Goal: Information Seeking & Learning: Learn about a topic

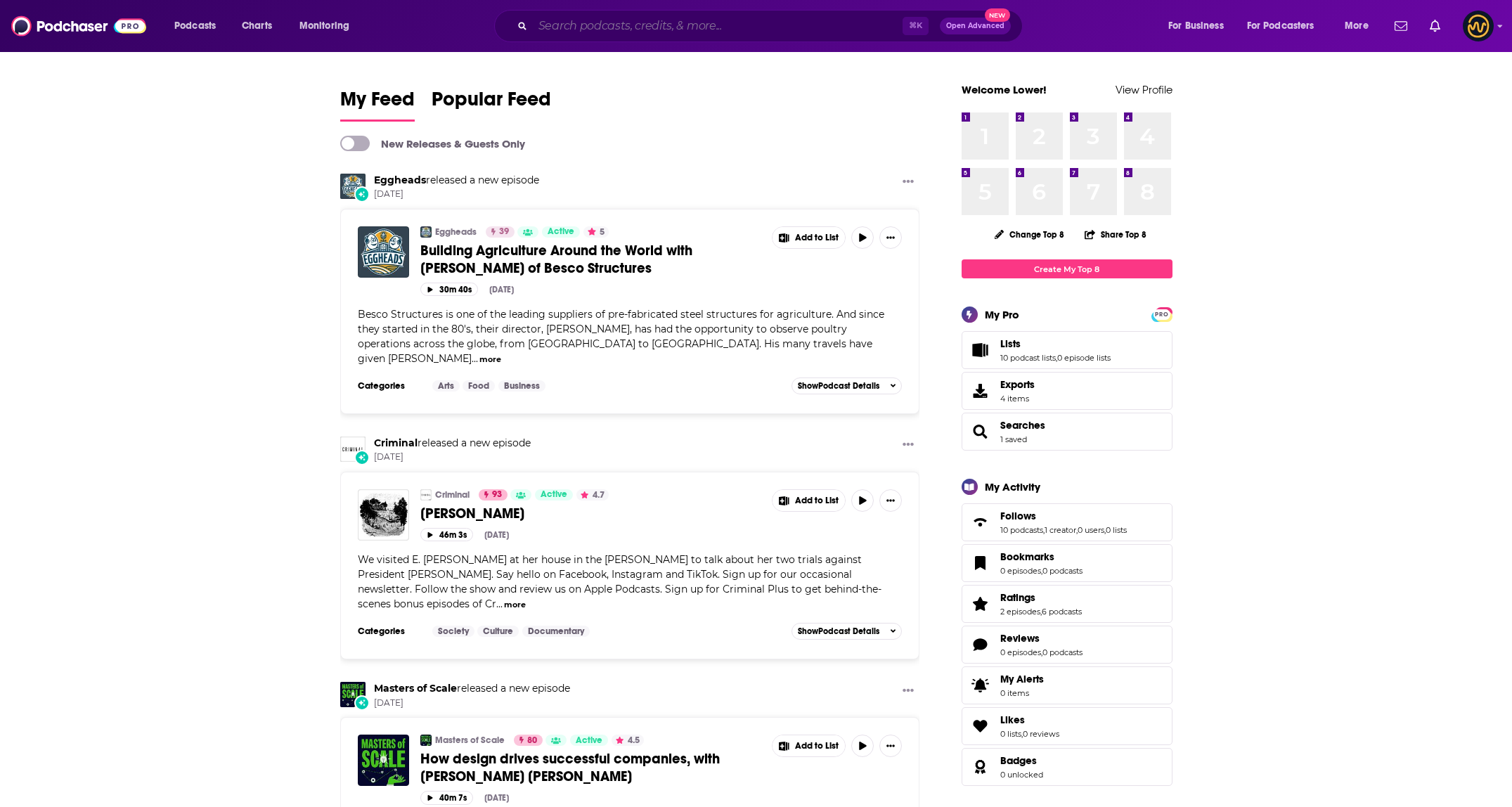
click at [653, 29] on input "Search podcasts, credits, & more..." at bounding box center [717, 25] width 370 height 22
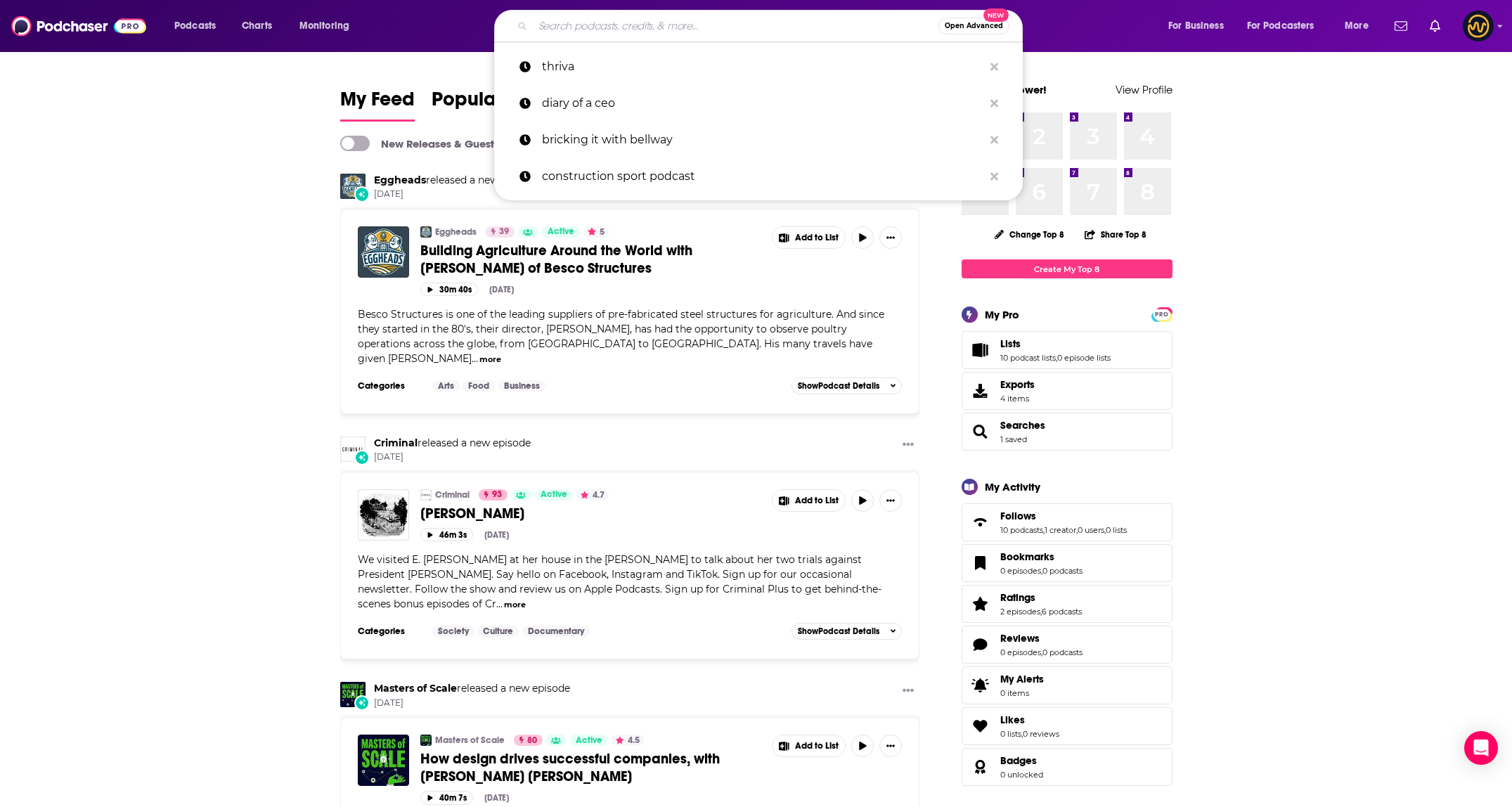
click at [650, 20] on input "Search podcasts, credits, & more..." at bounding box center [736, 25] width 406 height 22
click at [266, 21] on span "Charts" at bounding box center [256, 26] width 30 height 19
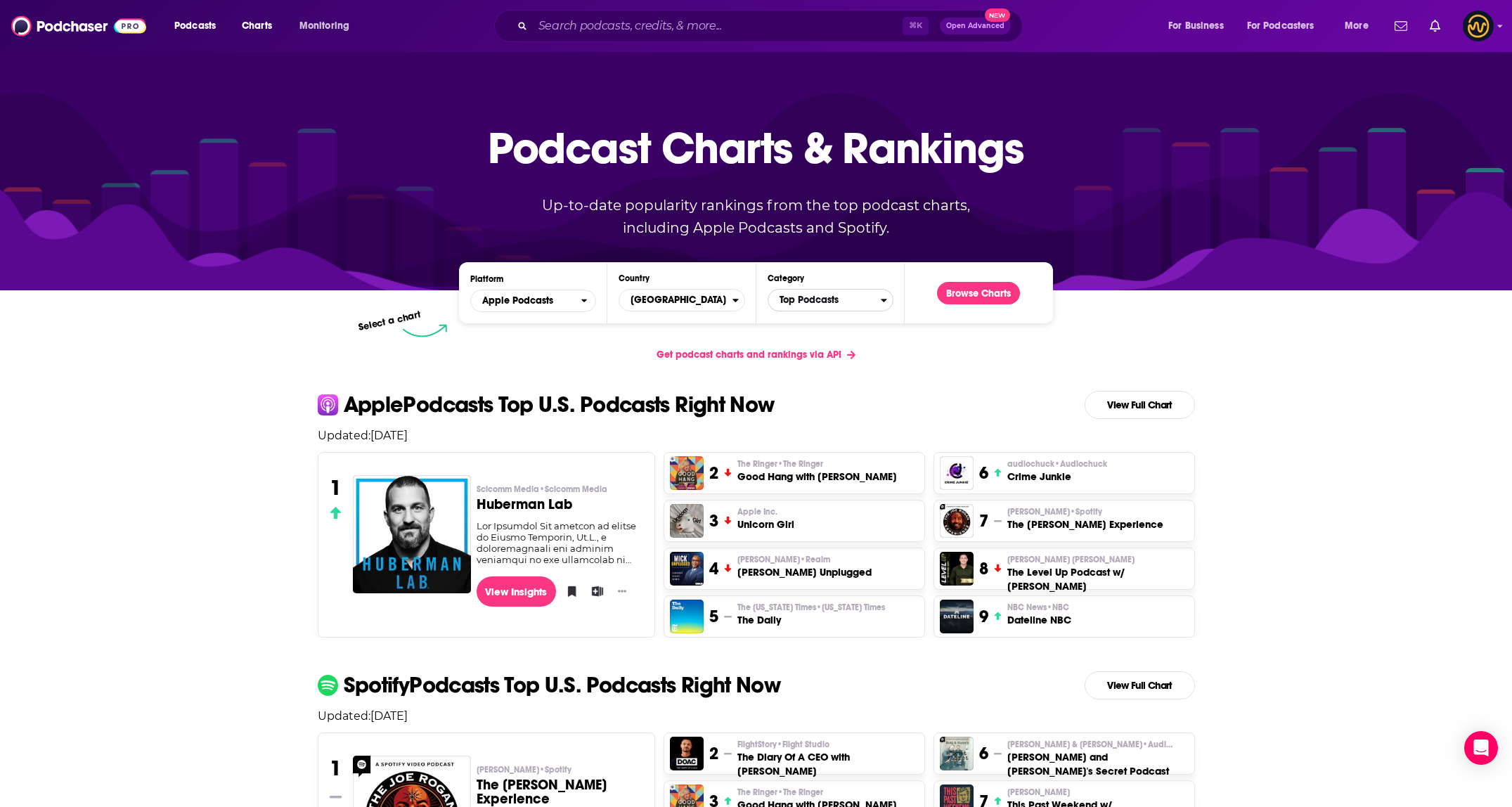
click at [836, 305] on span "Top Podcasts" at bounding box center [825, 300] width 113 height 24
click at [826, 397] on button "Arts / Design" at bounding box center [831, 397] width 114 height 16
click at [983, 298] on button "Browse Charts" at bounding box center [978, 292] width 82 height 22
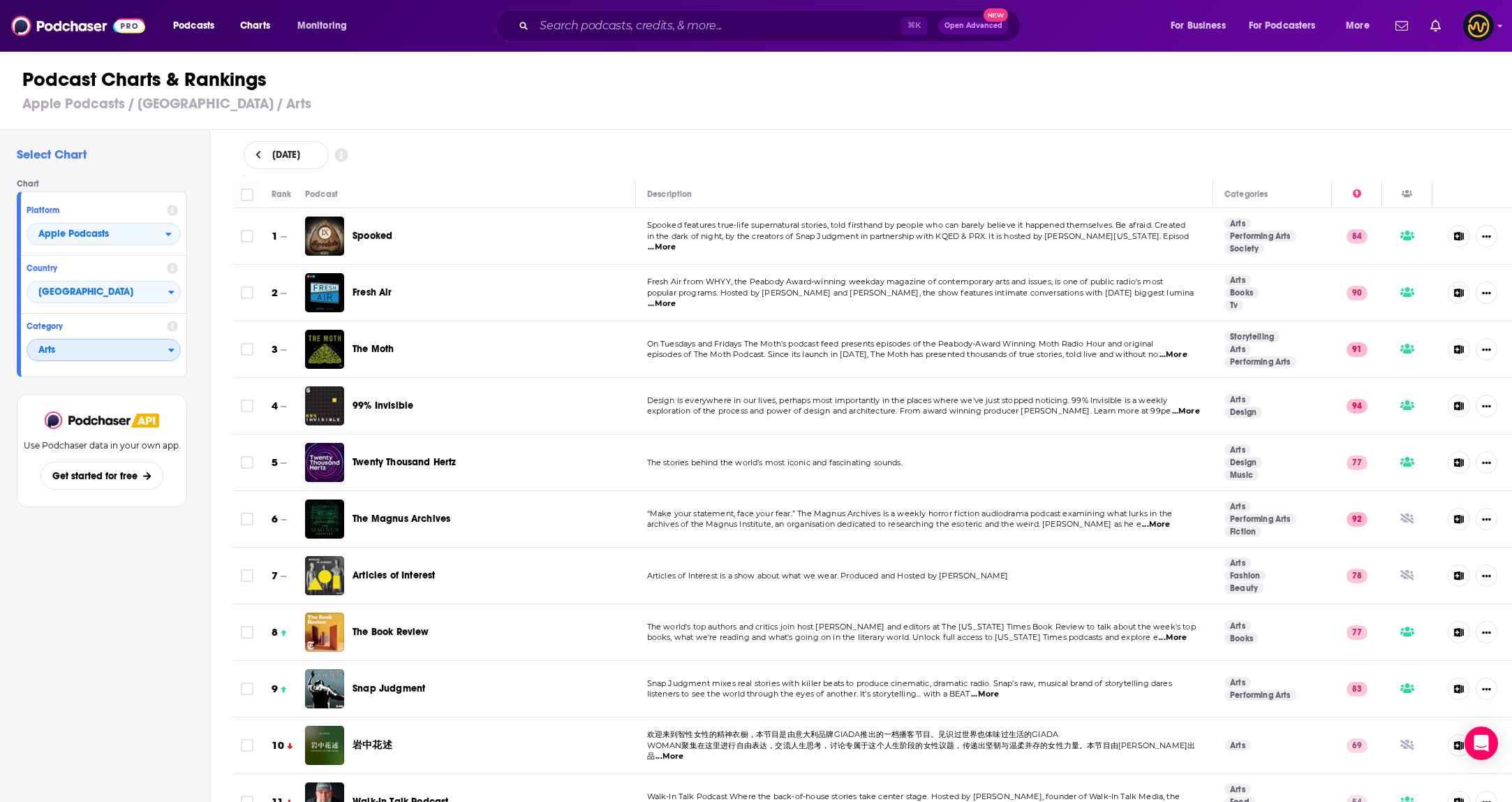
click at [152, 354] on span "Arts" at bounding box center [97, 350] width 141 height 24
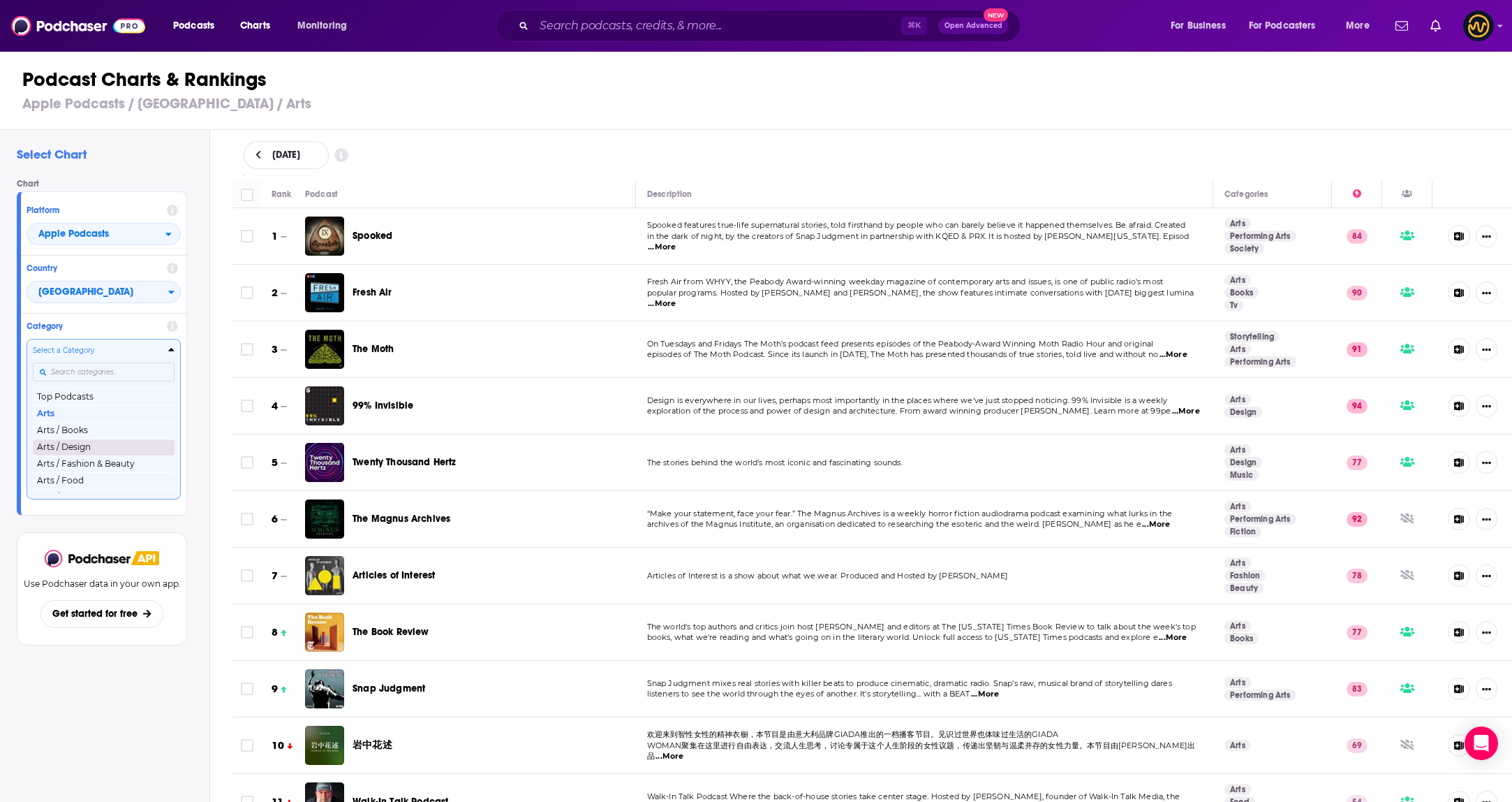
click at [90, 451] on button "Arts / Design" at bounding box center [103, 446] width 142 height 16
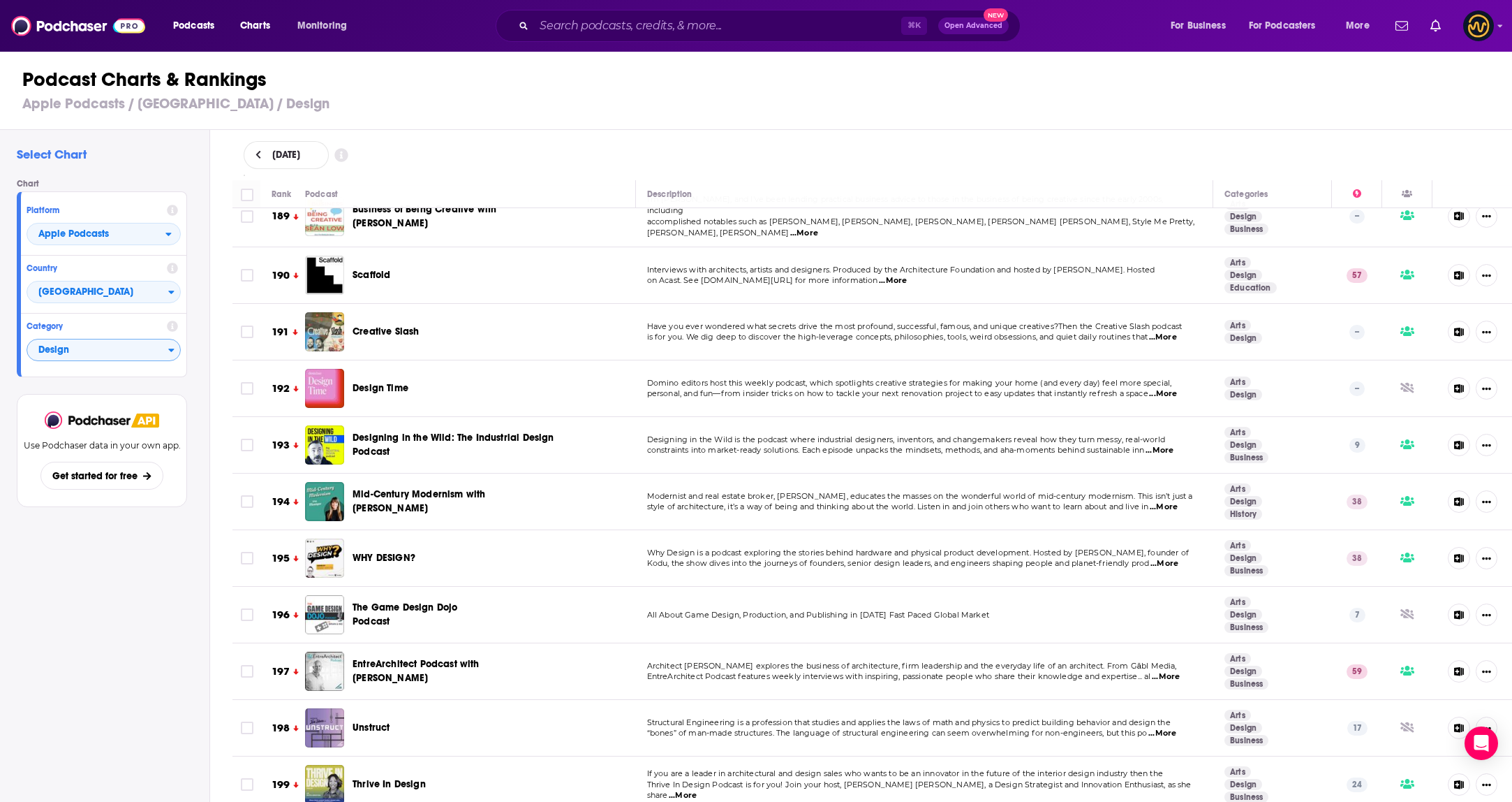
scroll to position [10715, 0]
click at [177, 355] on div "Categories" at bounding box center [174, 350] width 12 height 10
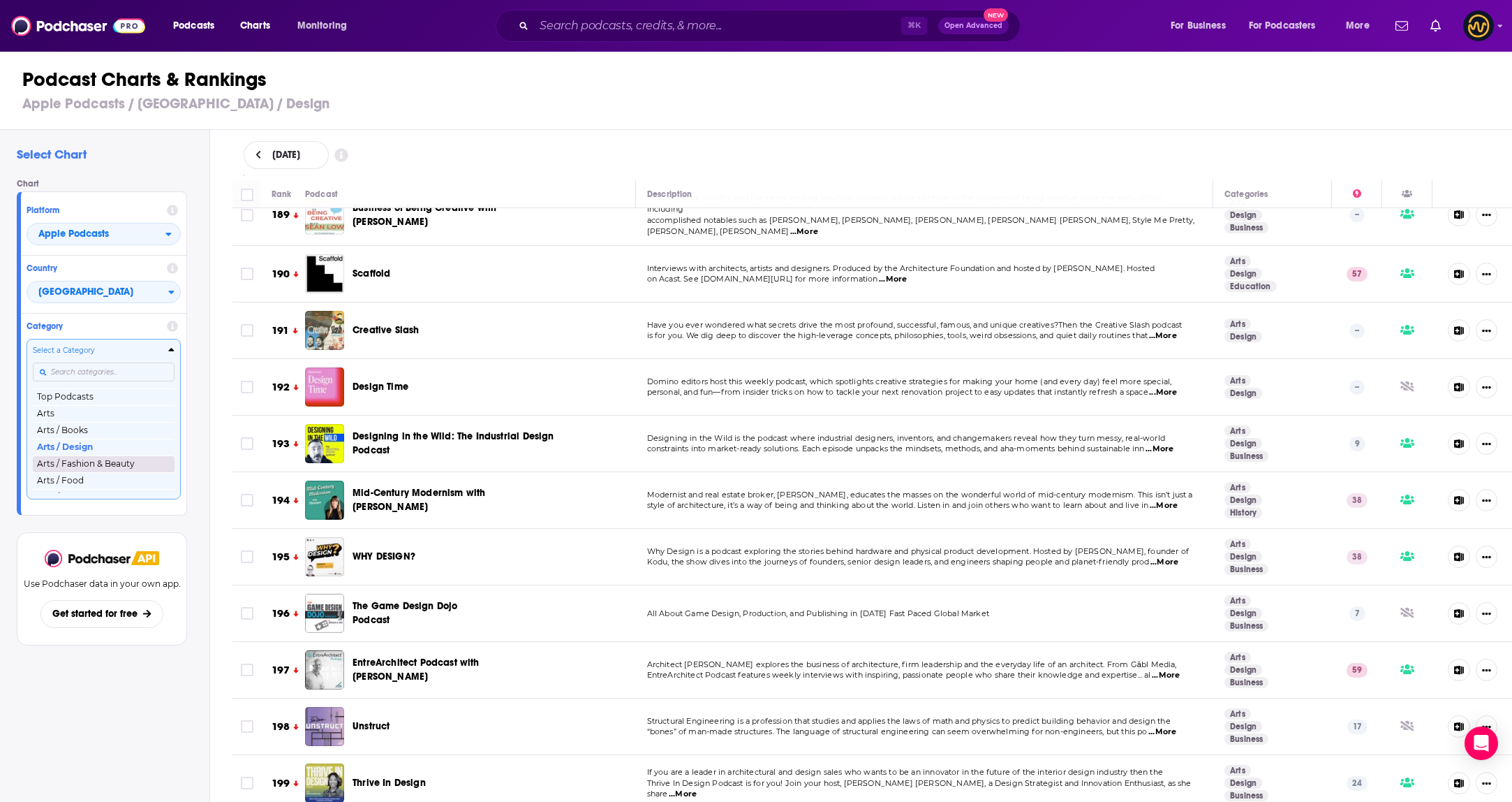
click at [125, 460] on button "Arts / Fashion & Beauty" at bounding box center [103, 463] width 142 height 16
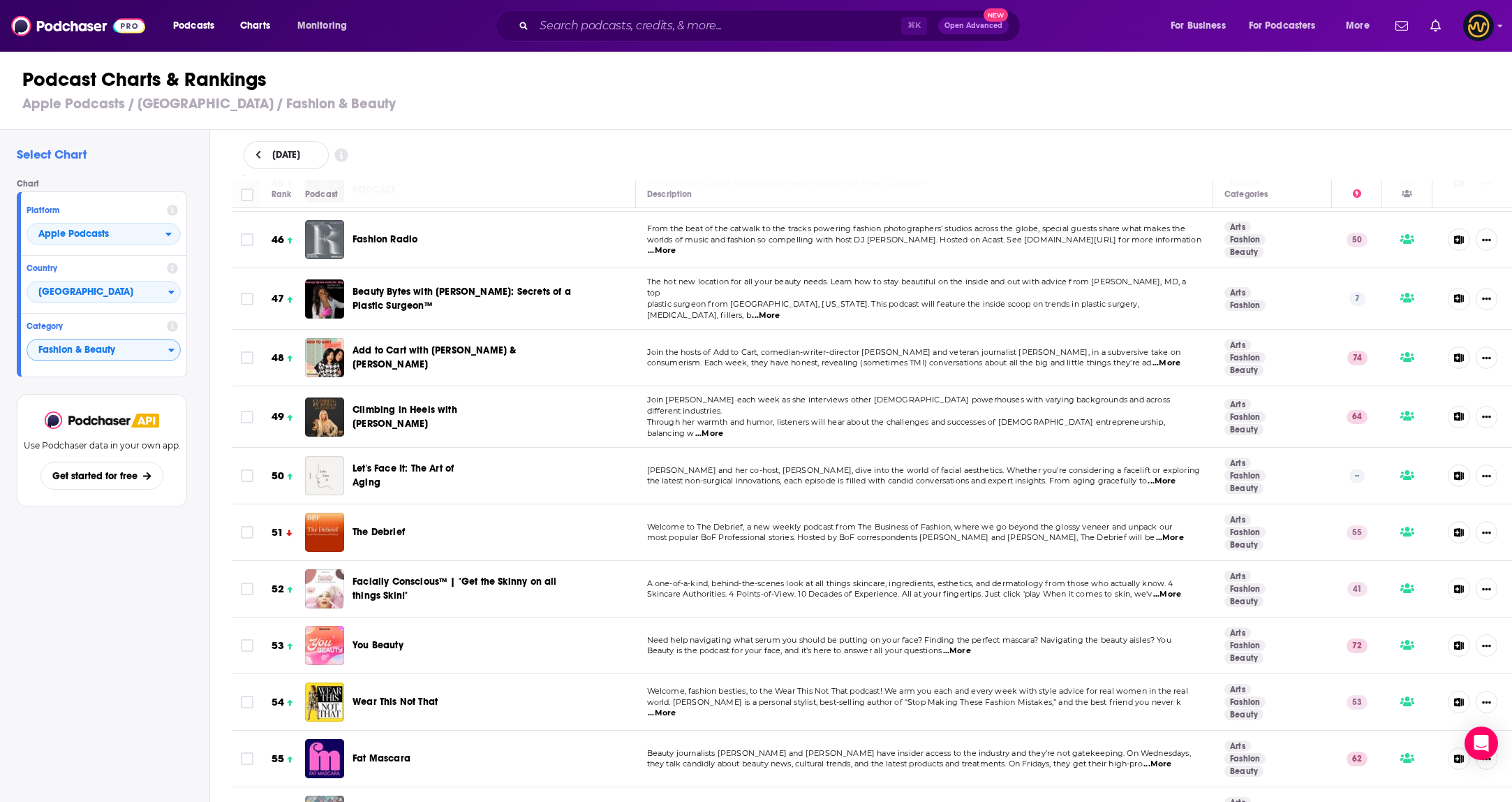
scroll to position [2558, 0]
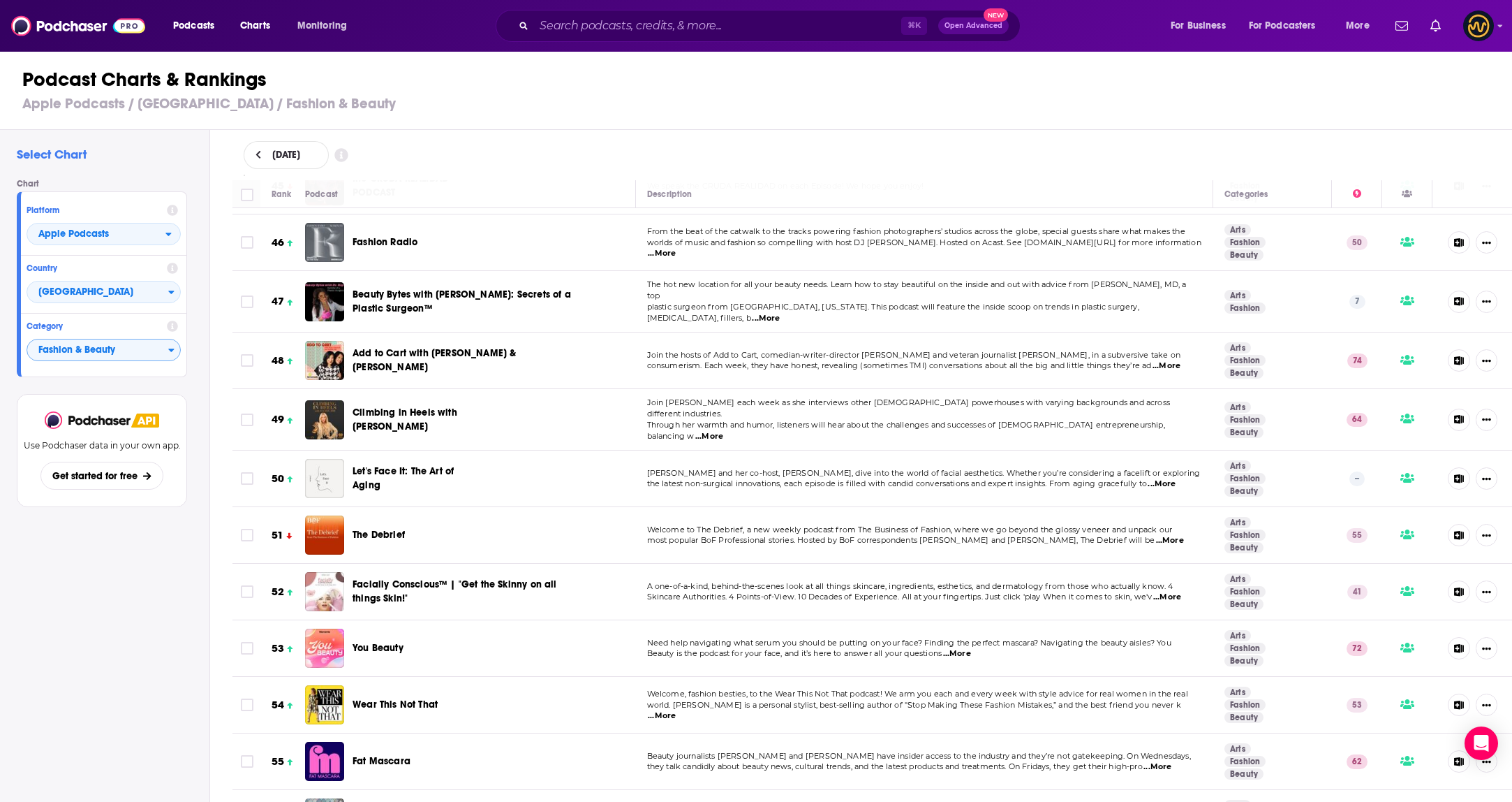
click at [1174, 361] on span "...More" at bounding box center [1166, 366] width 28 height 12
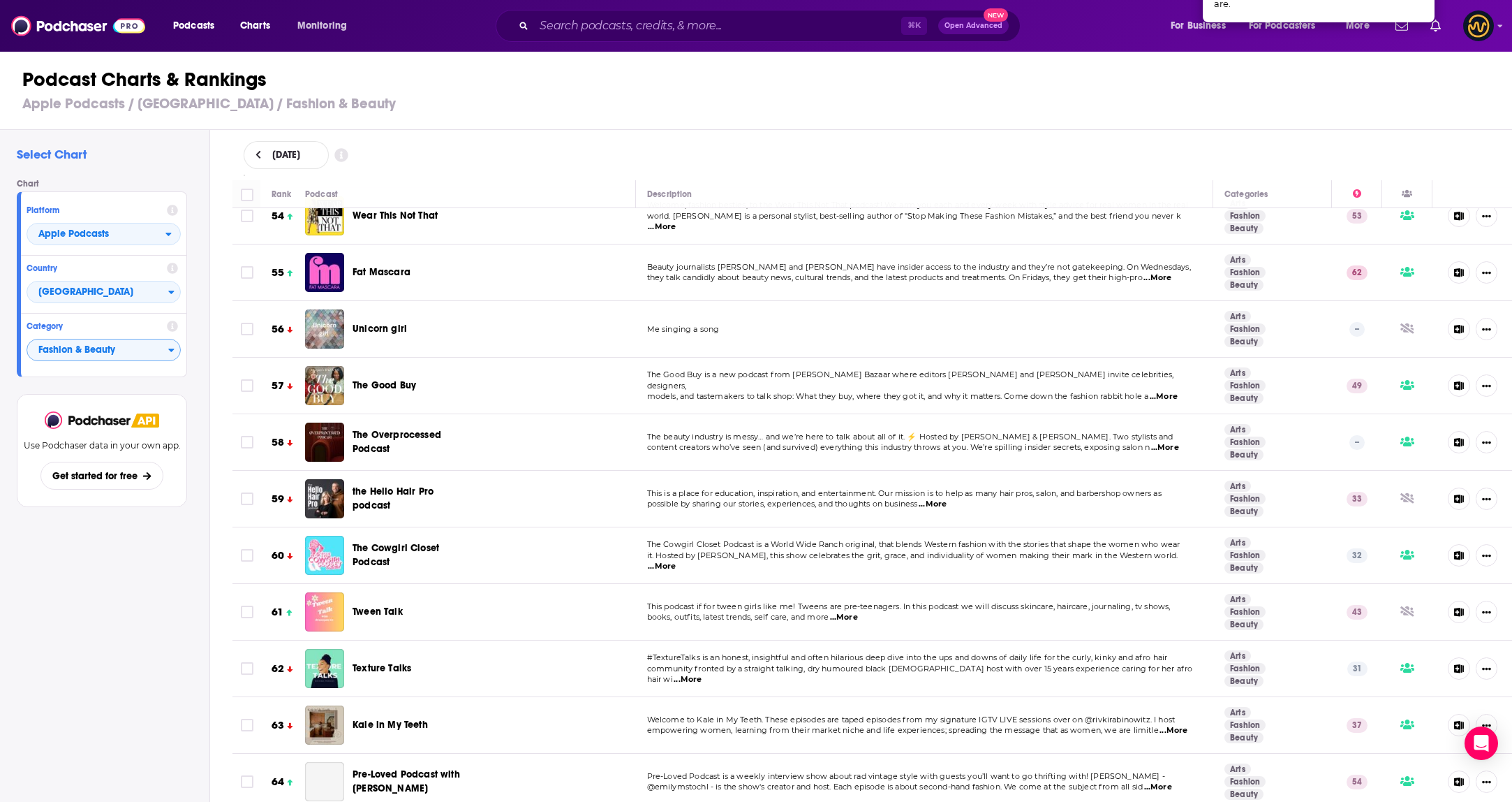
scroll to position [3059, 0]
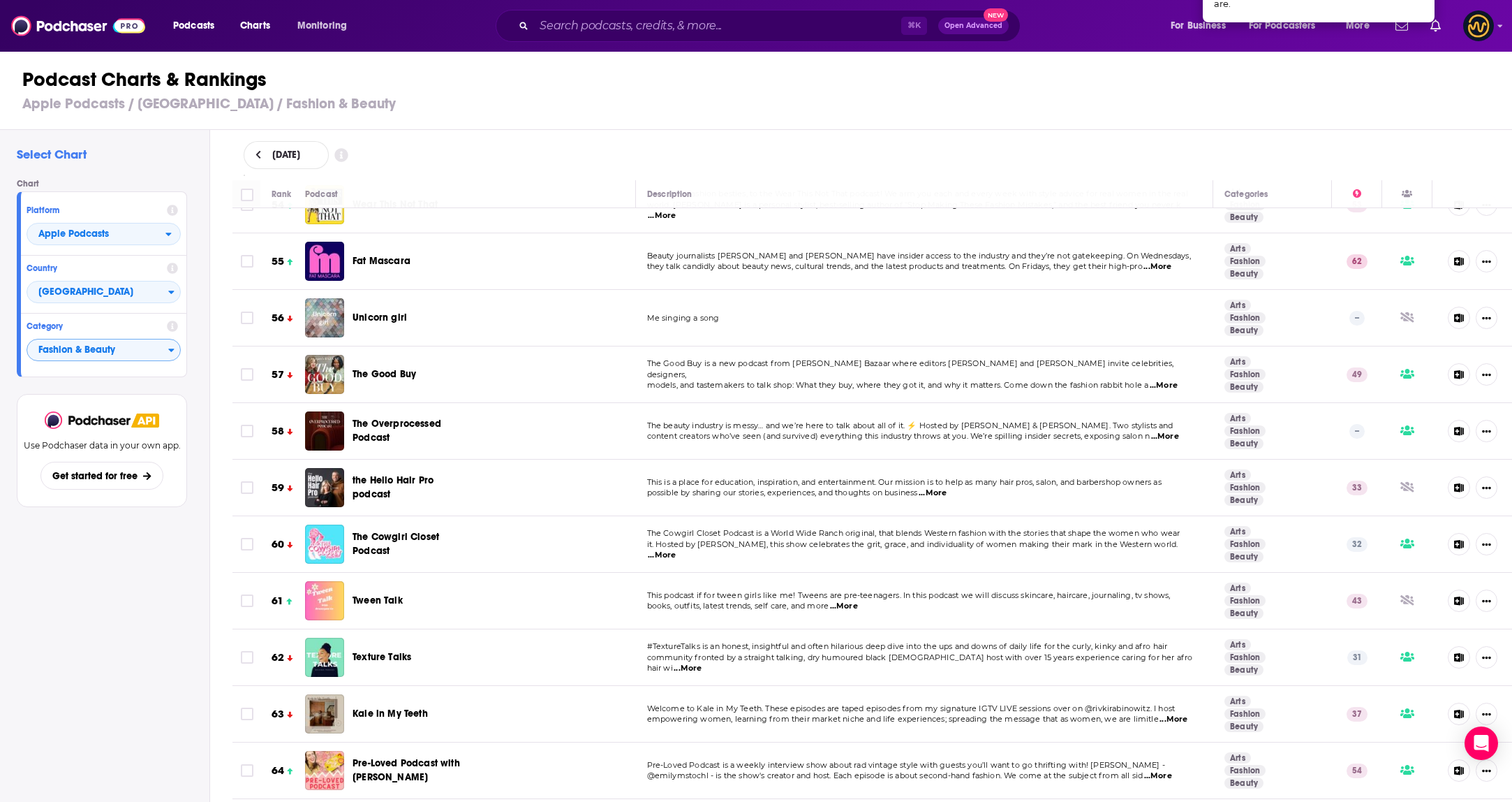
click at [1166, 380] on span "...More" at bounding box center [1163, 386] width 28 height 12
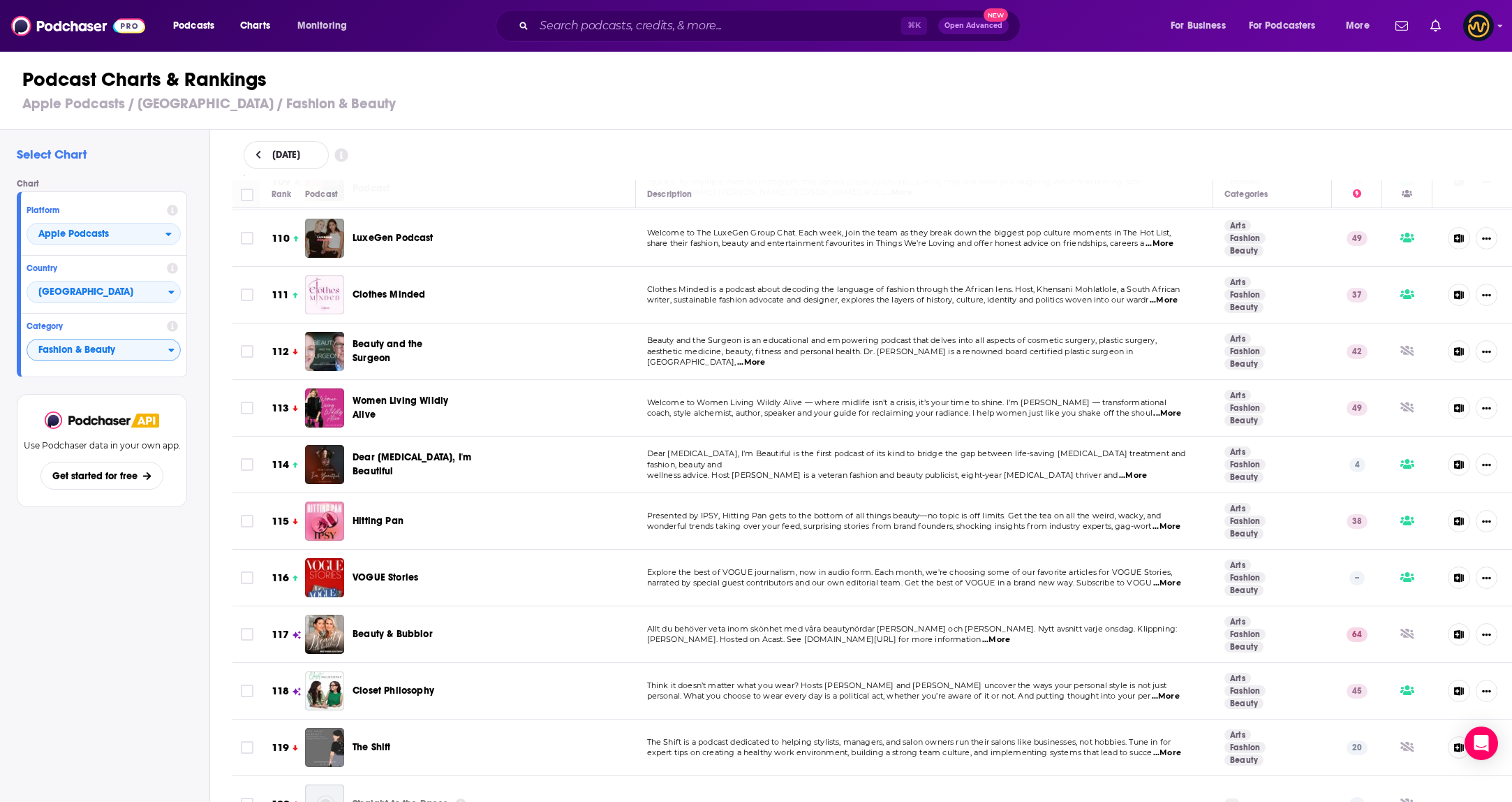
scroll to position [6513, 0]
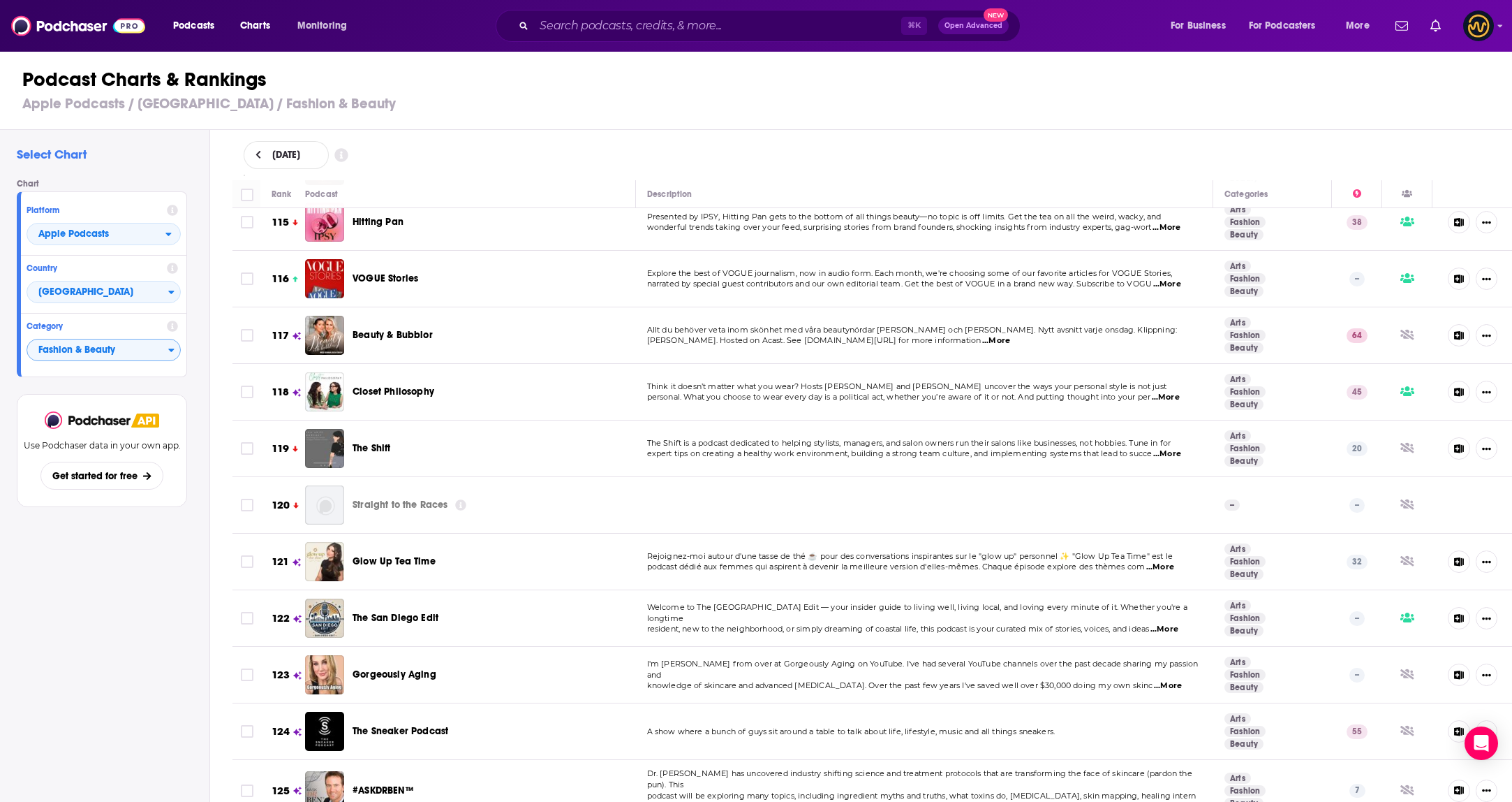
click at [207, 356] on div "Select Chart Chart Platform Apple Podcasts Country [GEOGRAPHIC_DATA] Category F…" at bounding box center [104, 506] width 209 height 752
click at [184, 354] on div "Category Fashion & Beauty" at bounding box center [104, 341] width 166 height 57
click at [173, 353] on icon "Categories" at bounding box center [172, 350] width 7 height 10
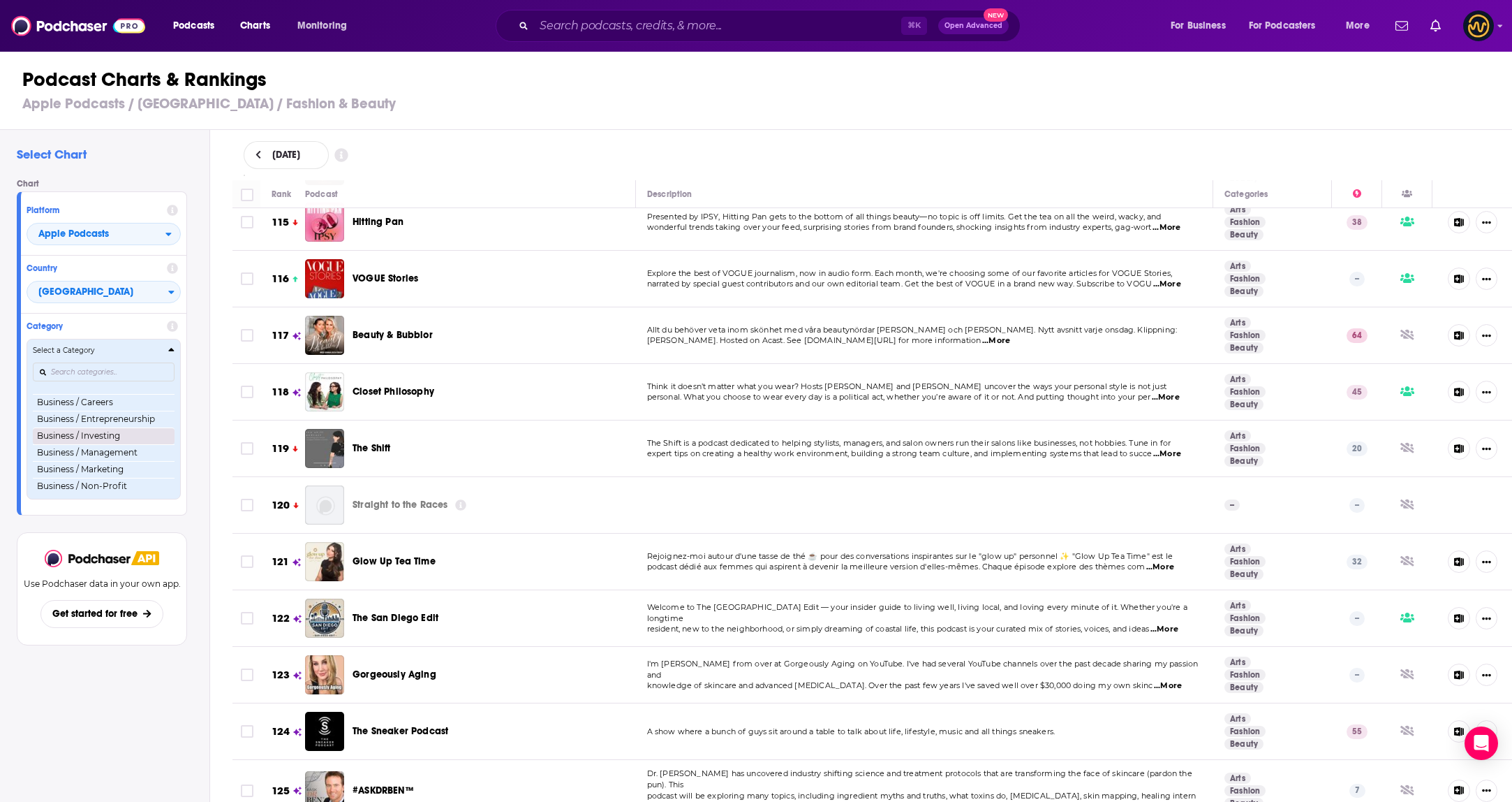
scroll to position [157, 0]
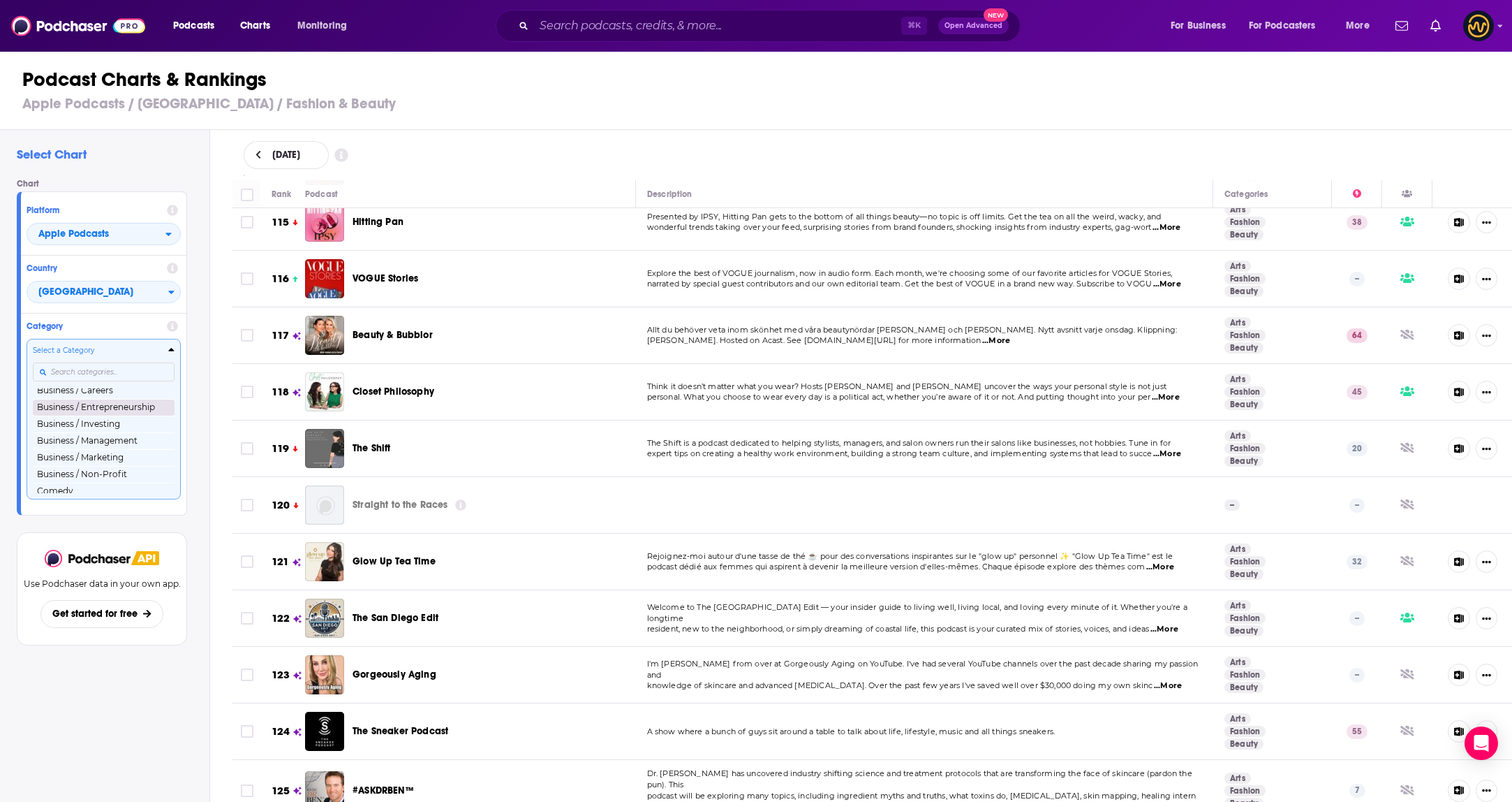
click at [136, 411] on button "Business / Entrepreneurship" at bounding box center [103, 407] width 142 height 16
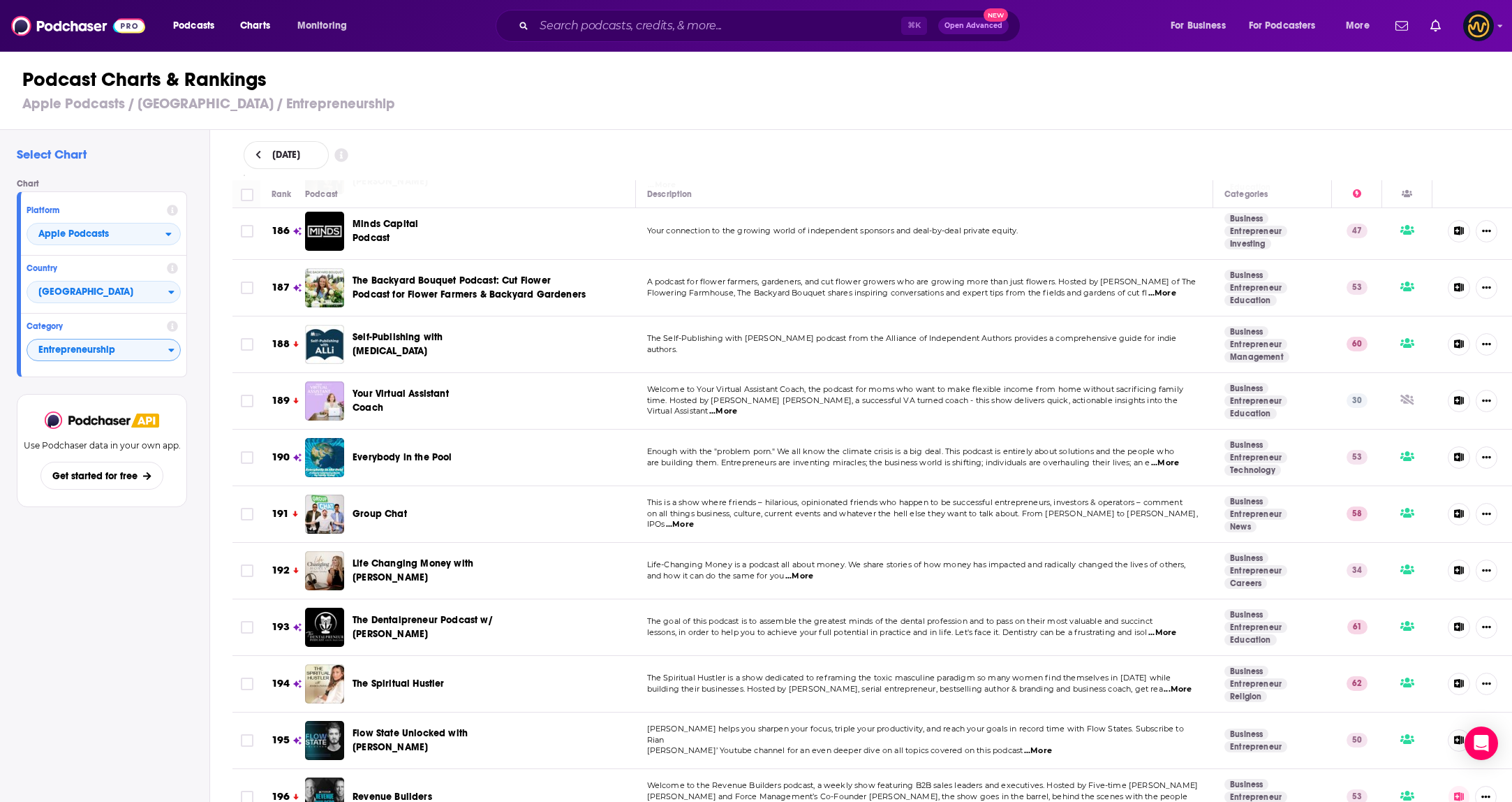
scroll to position [10724, 0]
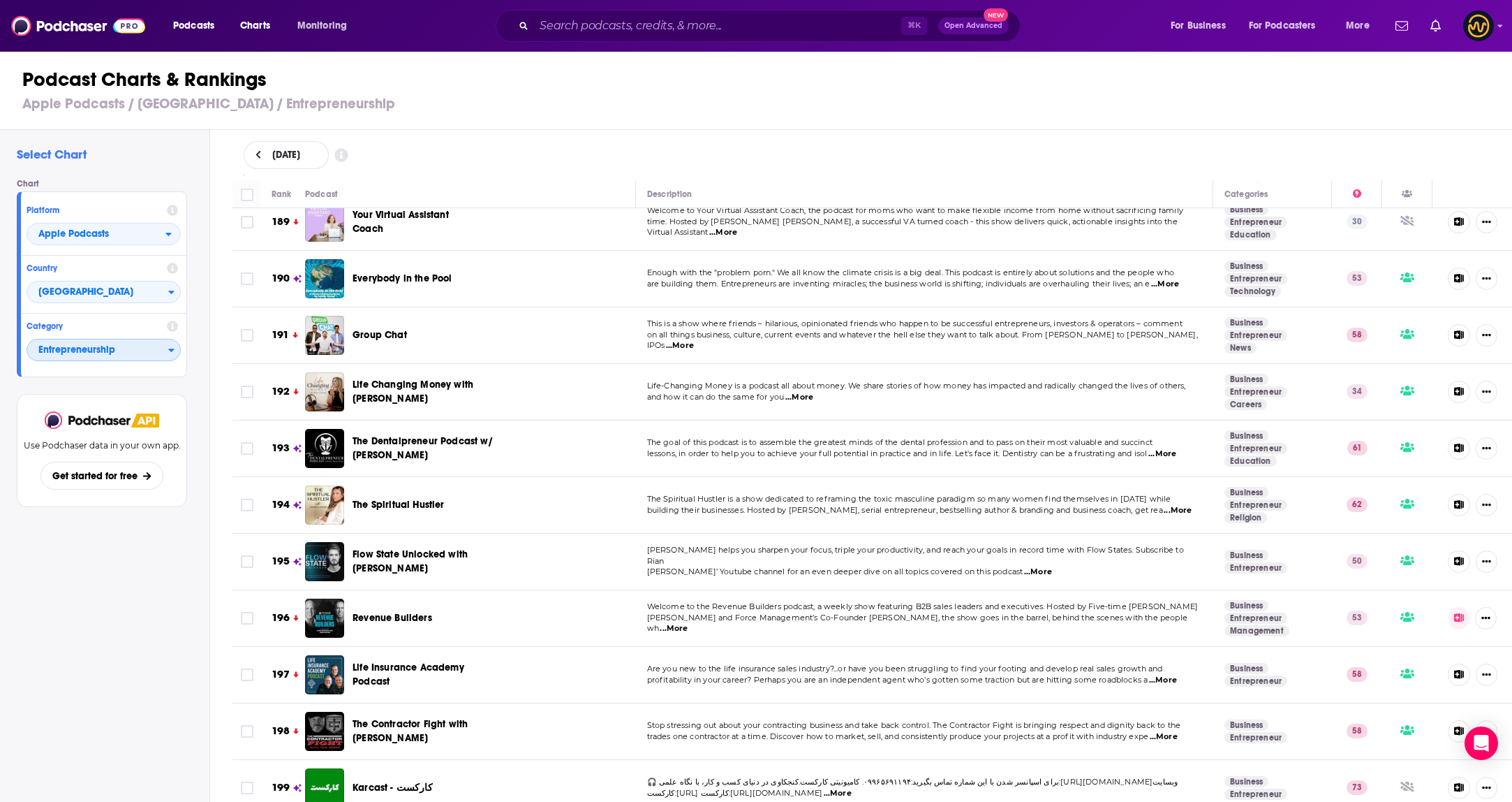
click at [173, 350] on icon "Categories" at bounding box center [172, 350] width 7 height 10
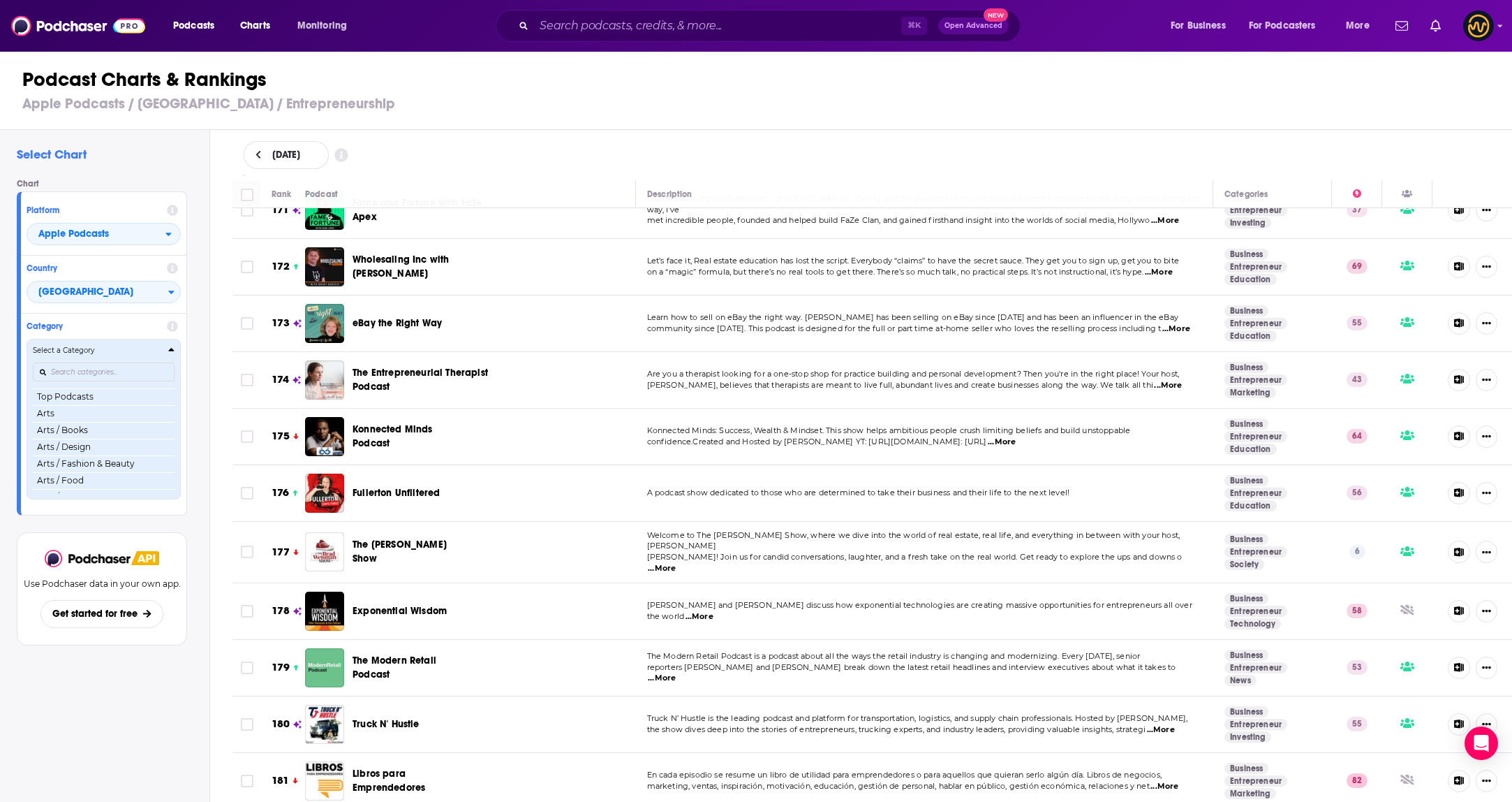
scroll to position [9409, 0]
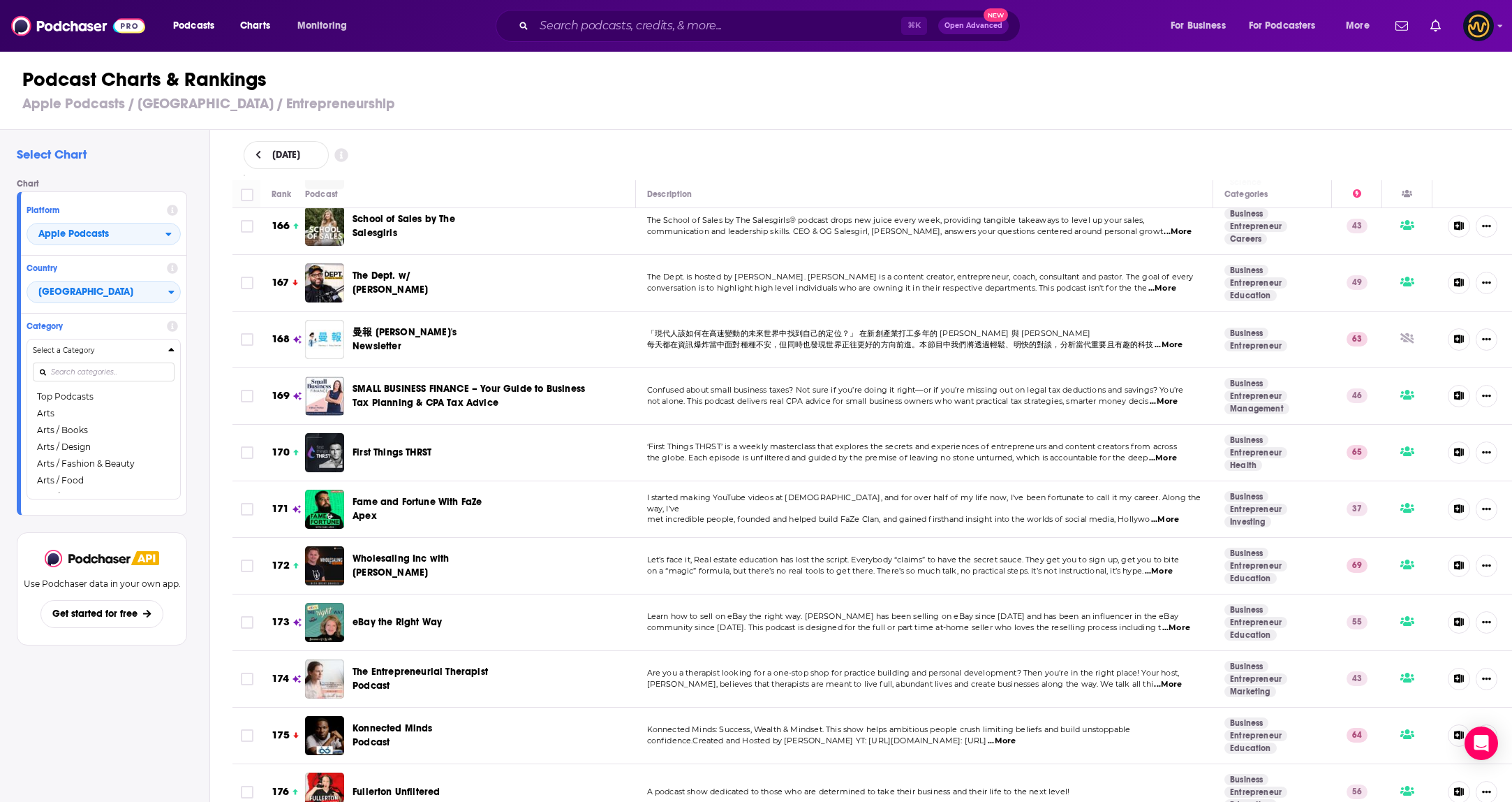
click at [649, 134] on div "[DATE]" at bounding box center [873, 155] width 1303 height 50
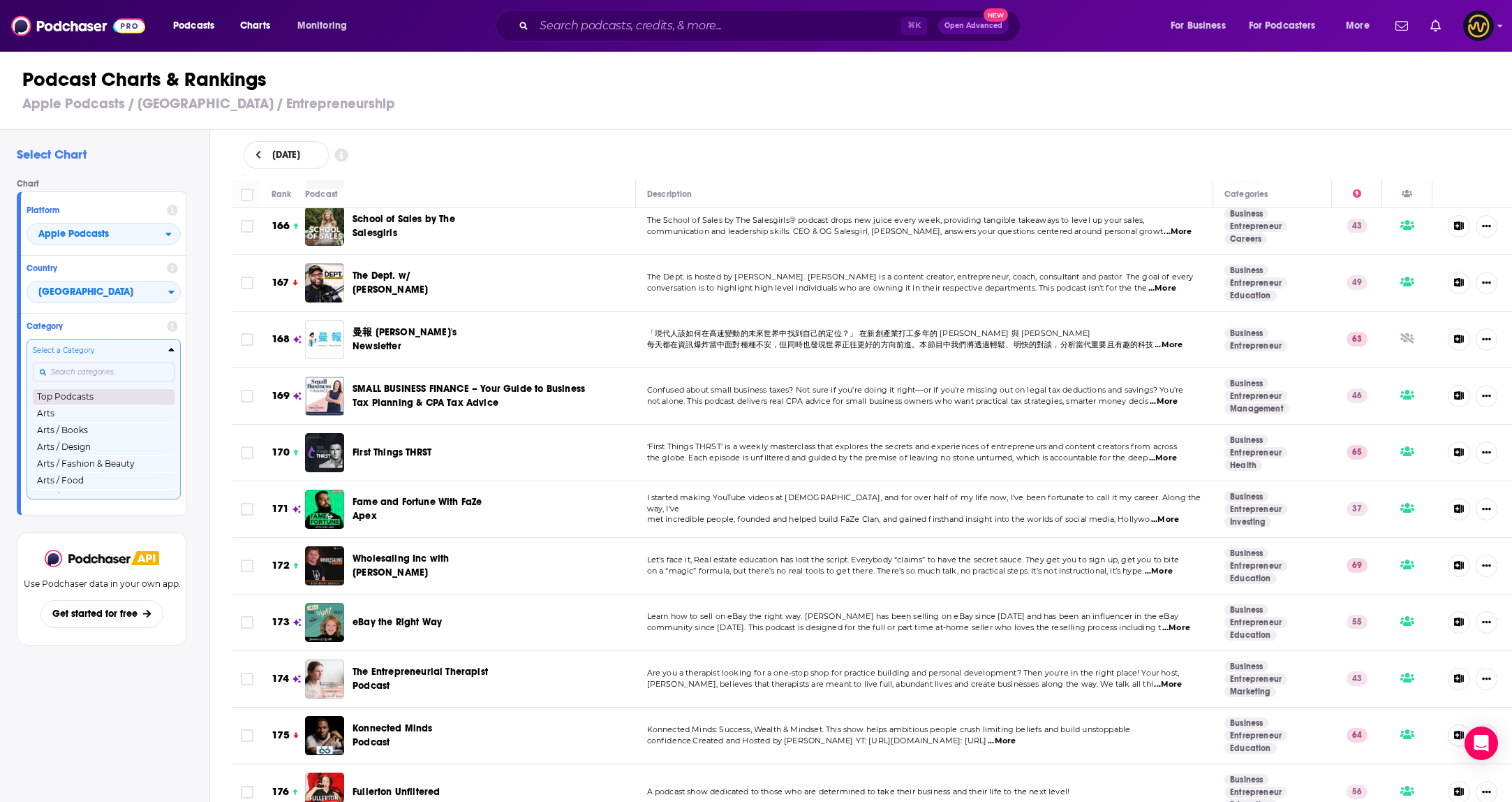
click at [95, 397] on button "Top Podcasts" at bounding box center [103, 396] width 142 height 16
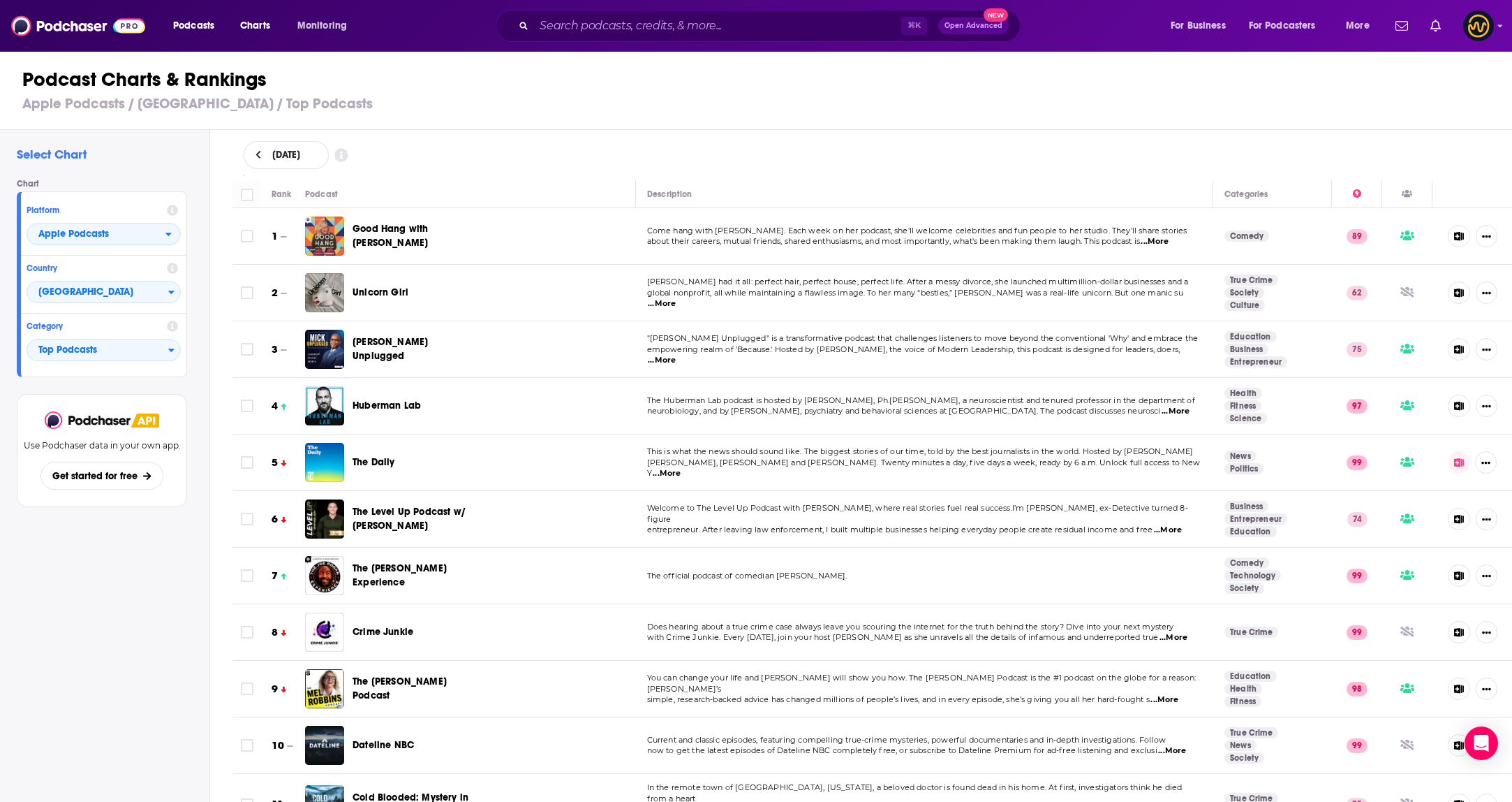
click at [604, 40] on div "⌘ K Open Advanced New" at bounding box center [757, 25] width 525 height 32
click at [628, 28] on input "Search podcasts, credits, & more..." at bounding box center [717, 25] width 367 height 22
click at [464, 112] on h3 "Apple Podcasts / [GEOGRAPHIC_DATA] / Top Podcasts" at bounding box center [761, 104] width 1479 height 17
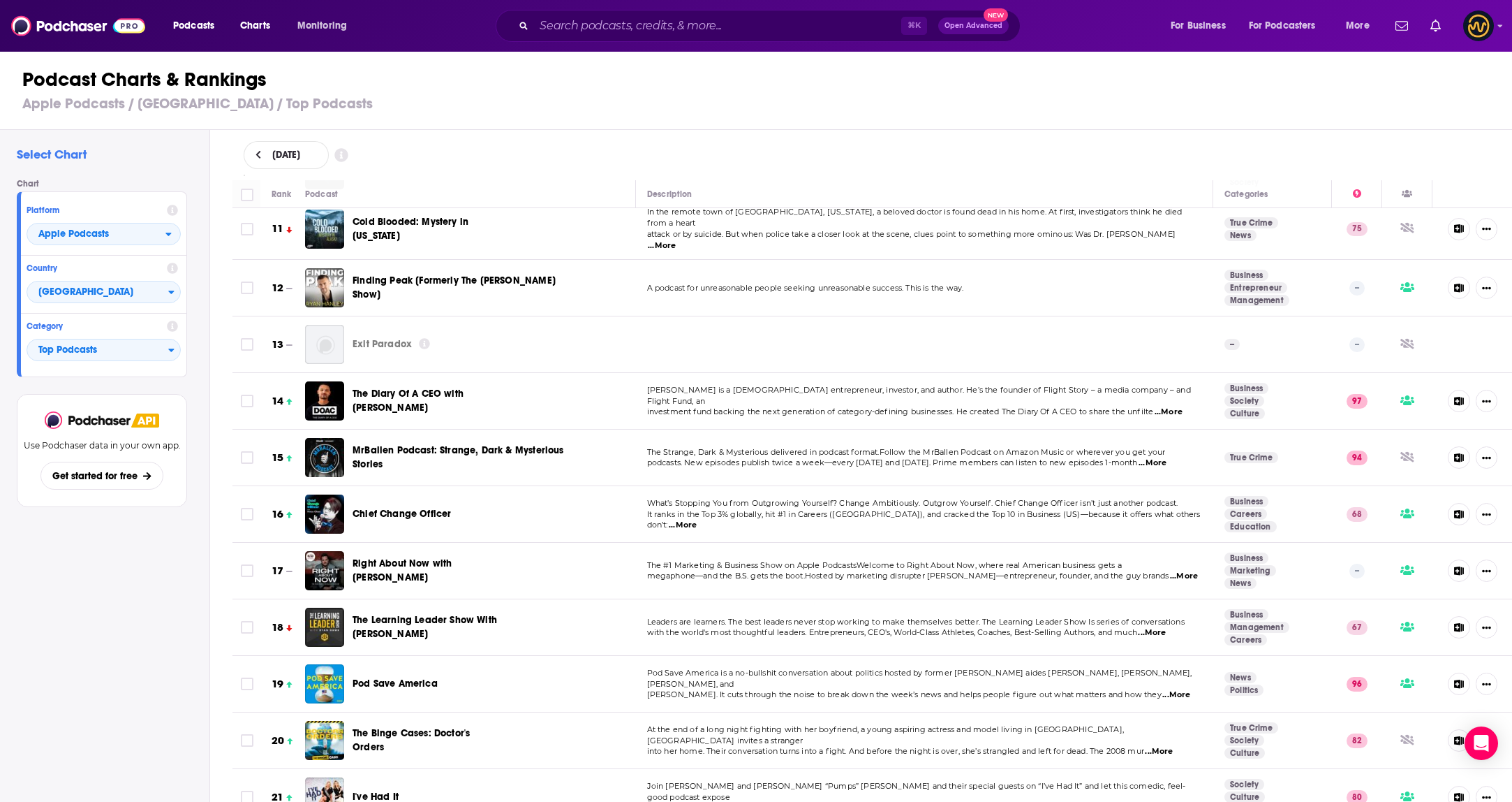
scroll to position [563, 0]
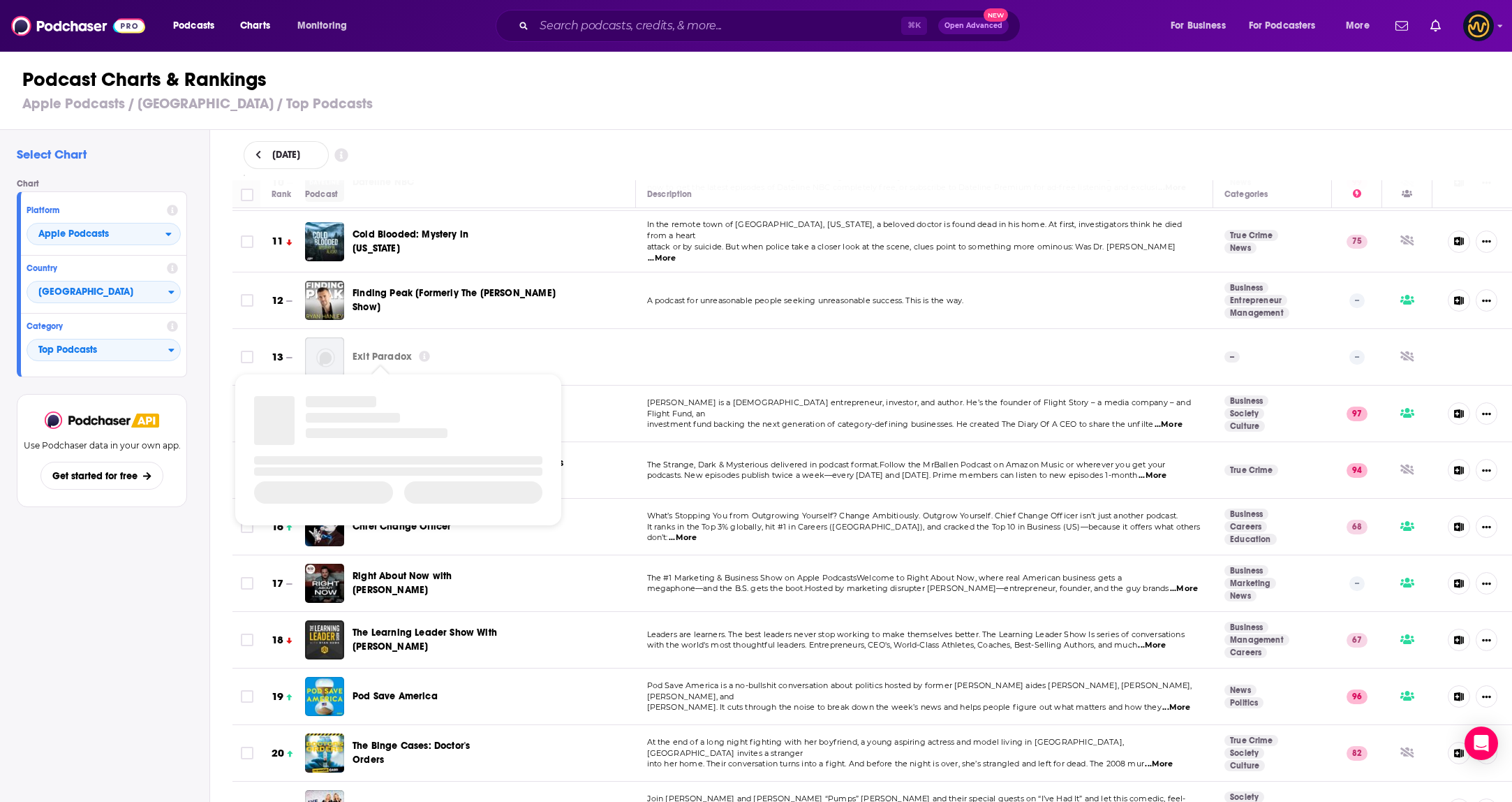
click at [400, 352] on span "Exit Paradox" at bounding box center [383, 357] width 60 height 12
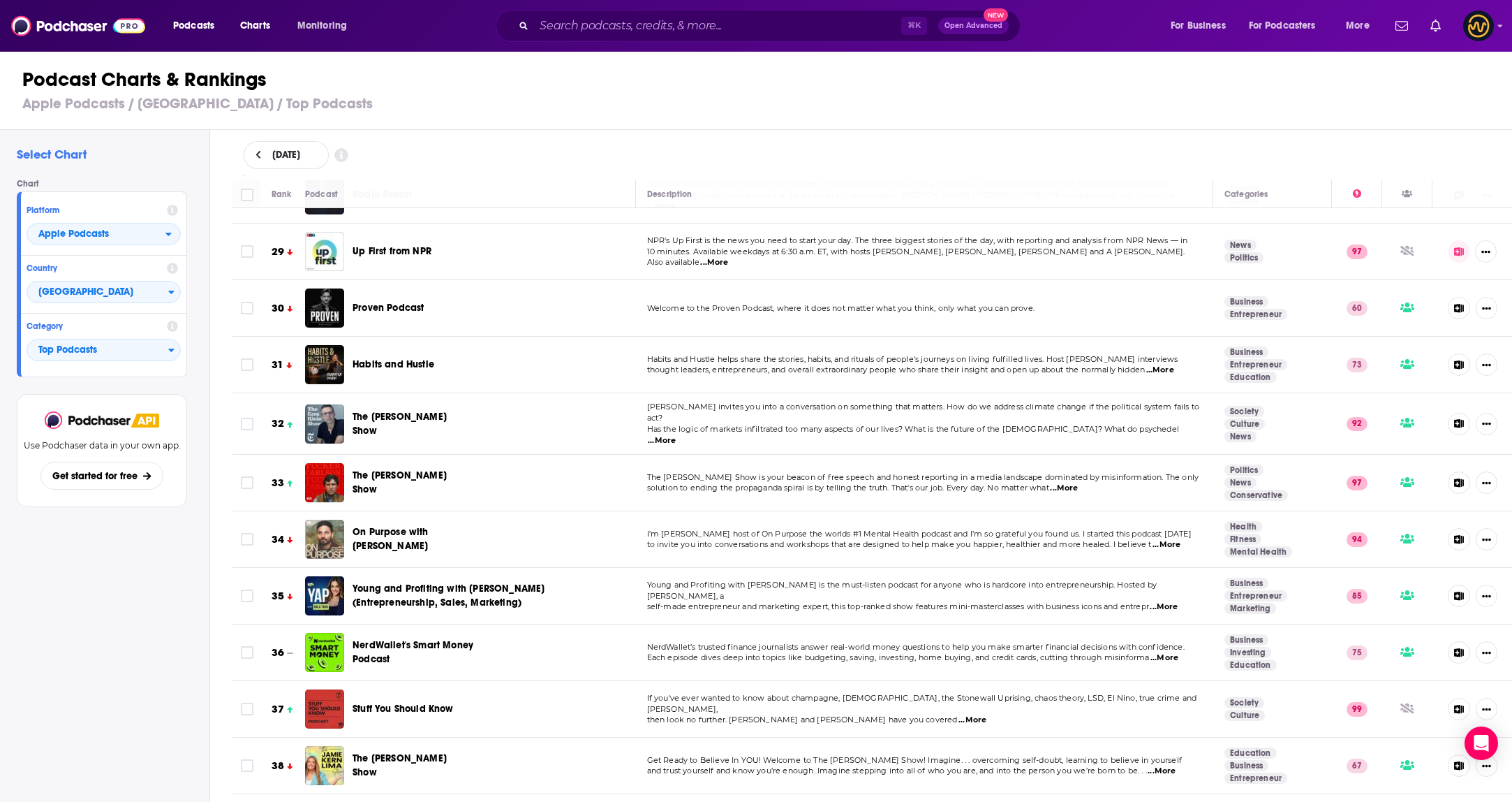
scroll to position [1576, 0]
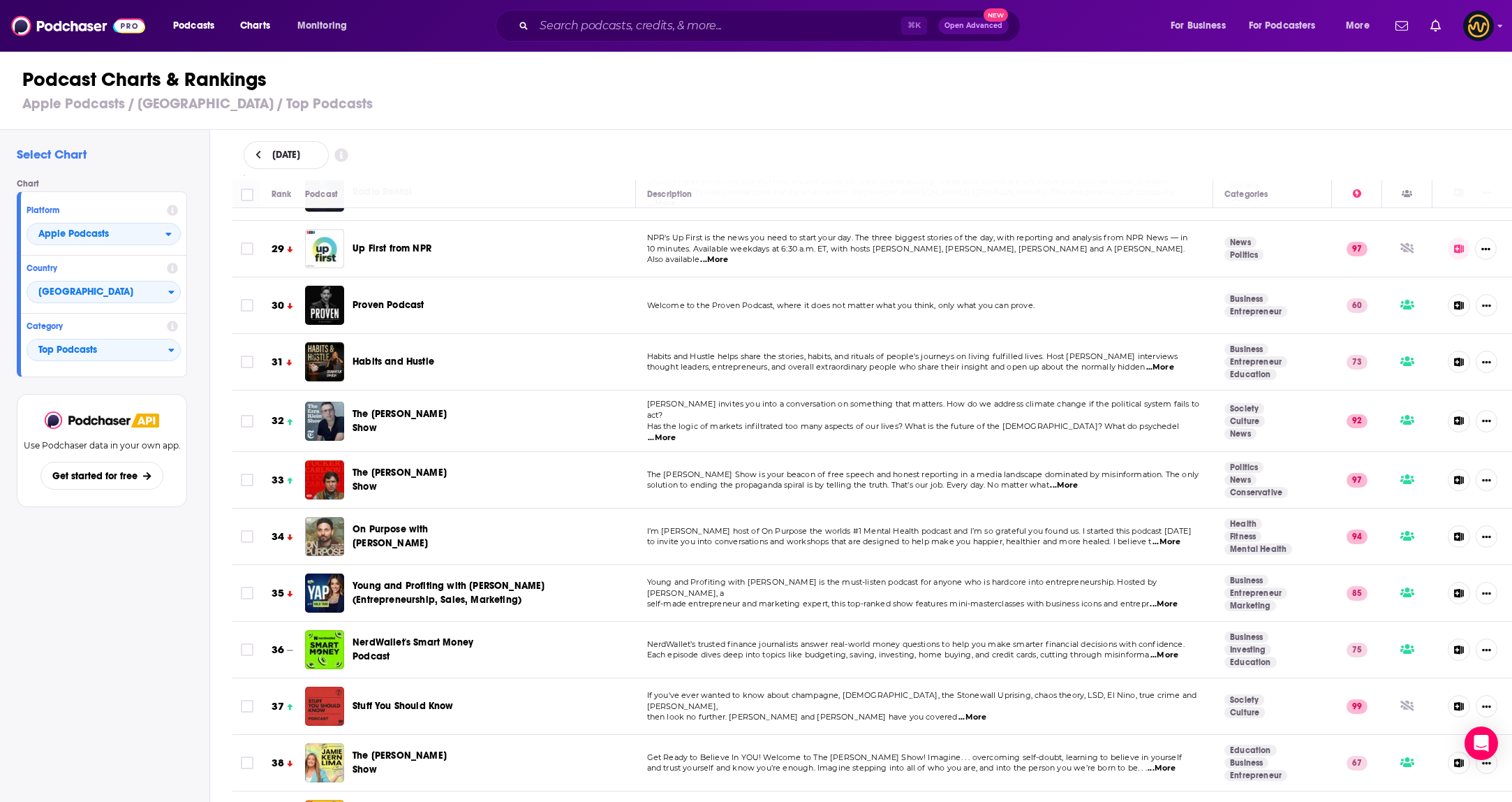
click at [1173, 361] on span "...More" at bounding box center [1159, 367] width 28 height 12
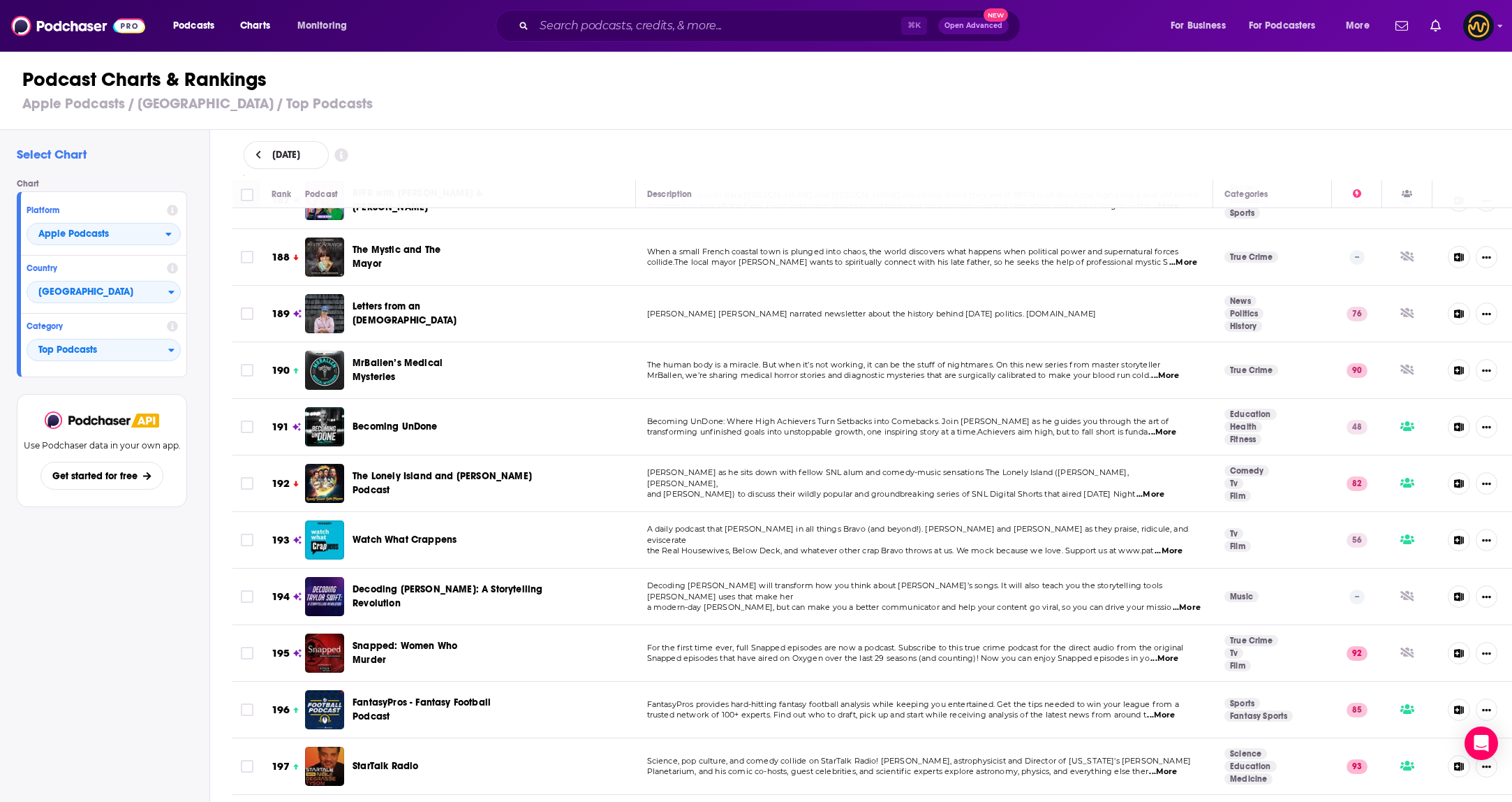
scroll to position [10715, 0]
